Goal: Task Accomplishment & Management: Use online tool/utility

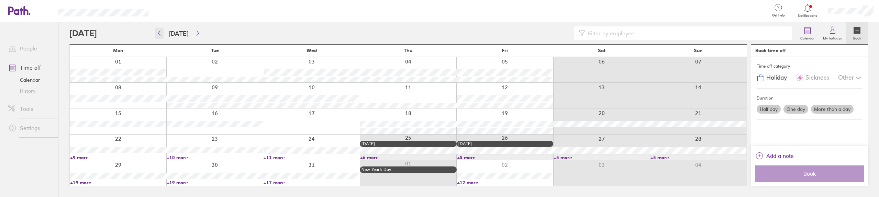
click at [161, 34] on icon "button" at bounding box center [159, 33] width 5 height 5
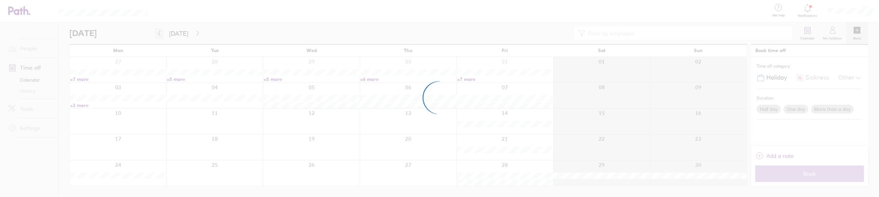
click at [161, 34] on div at bounding box center [439, 98] width 879 height 197
click at [157, 33] on div at bounding box center [439, 98] width 879 height 197
click at [158, 34] on div at bounding box center [439, 98] width 879 height 197
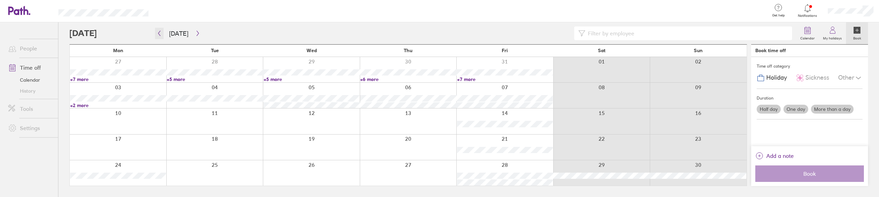
click at [158, 34] on icon "button" at bounding box center [159, 33] width 5 height 5
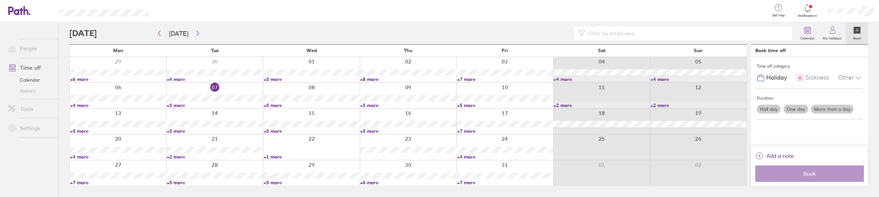
click at [79, 181] on link "+7 more" at bounding box center [118, 183] width 96 height 6
click at [79, 181] on link "+7 more" at bounding box center [117, 183] width 95 height 6
click at [81, 185] on link "+7 more" at bounding box center [118, 183] width 96 height 6
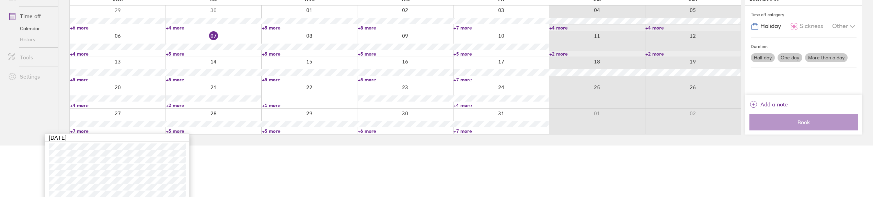
scroll to position [56, 0]
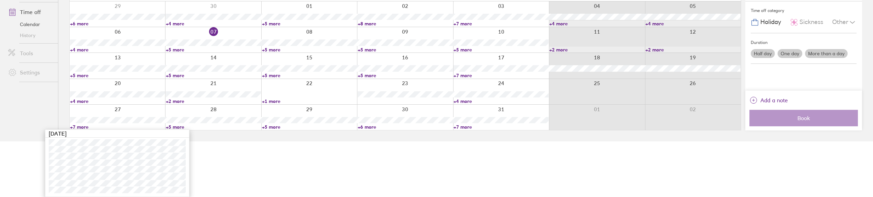
click at [374, 76] on link "+5 more" at bounding box center [405, 75] width 95 height 6
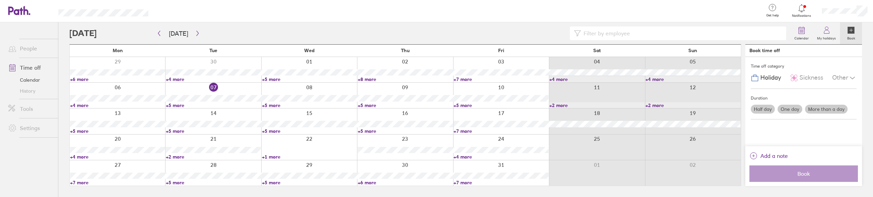
scroll to position [0, 0]
click at [366, 131] on link "+5 more" at bounding box center [408, 131] width 96 height 6
click at [535, 140] on div at bounding box center [504, 147] width 97 height 25
click at [366, 183] on link "+6 more" at bounding box center [408, 183] width 96 height 6
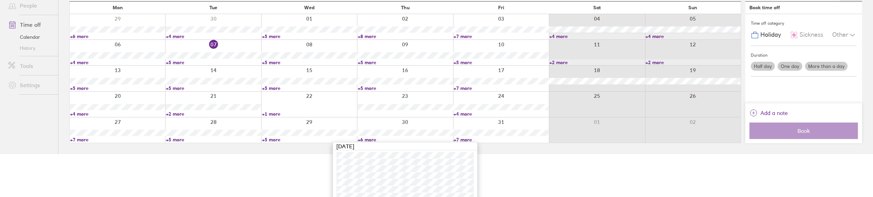
scroll to position [49, 0]
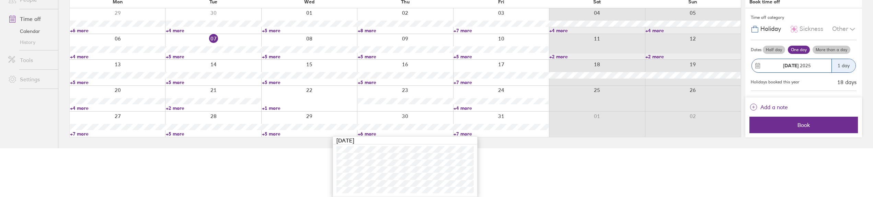
click at [358, 131] on link "+6 more" at bounding box center [405, 134] width 95 height 6
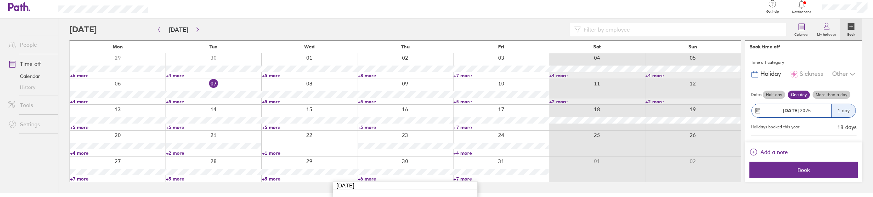
scroll to position [0, 0]
